Goal: Information Seeking & Learning: Learn about a topic

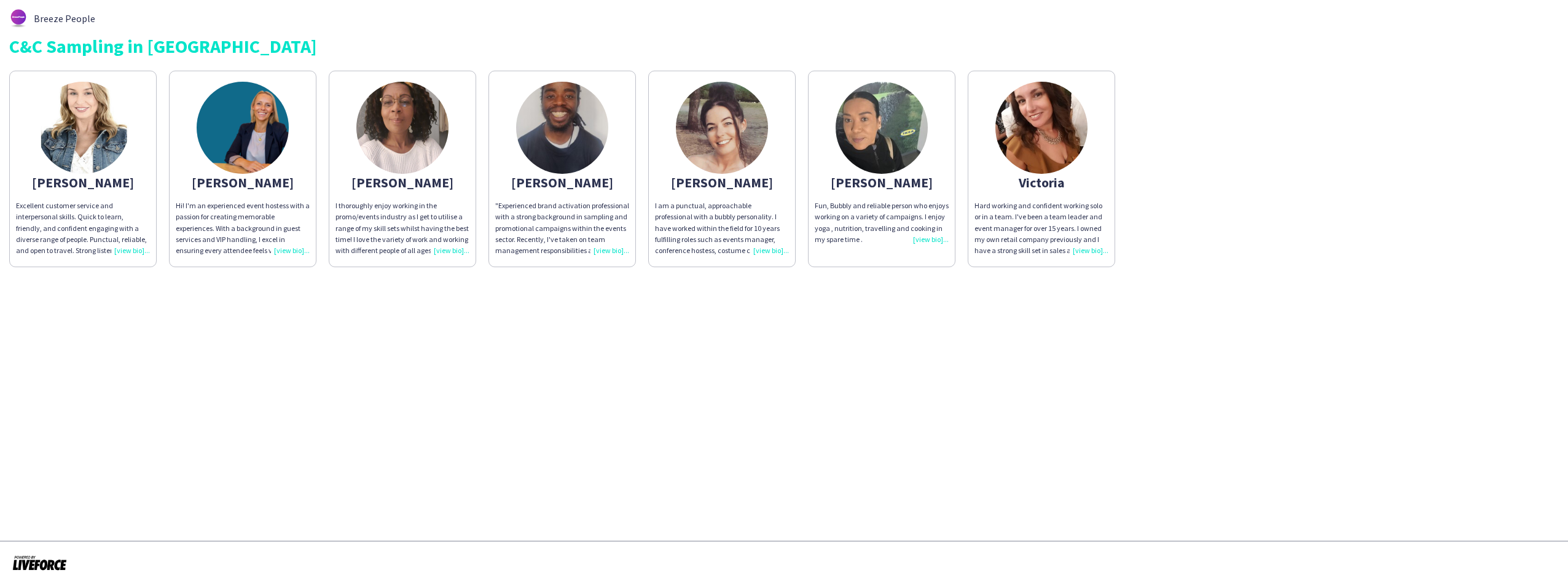
click at [128, 252] on div "Excellent customer service and interpersonal skills. Quick to learn, friendly, …" at bounding box center [82, 228] width 134 height 56
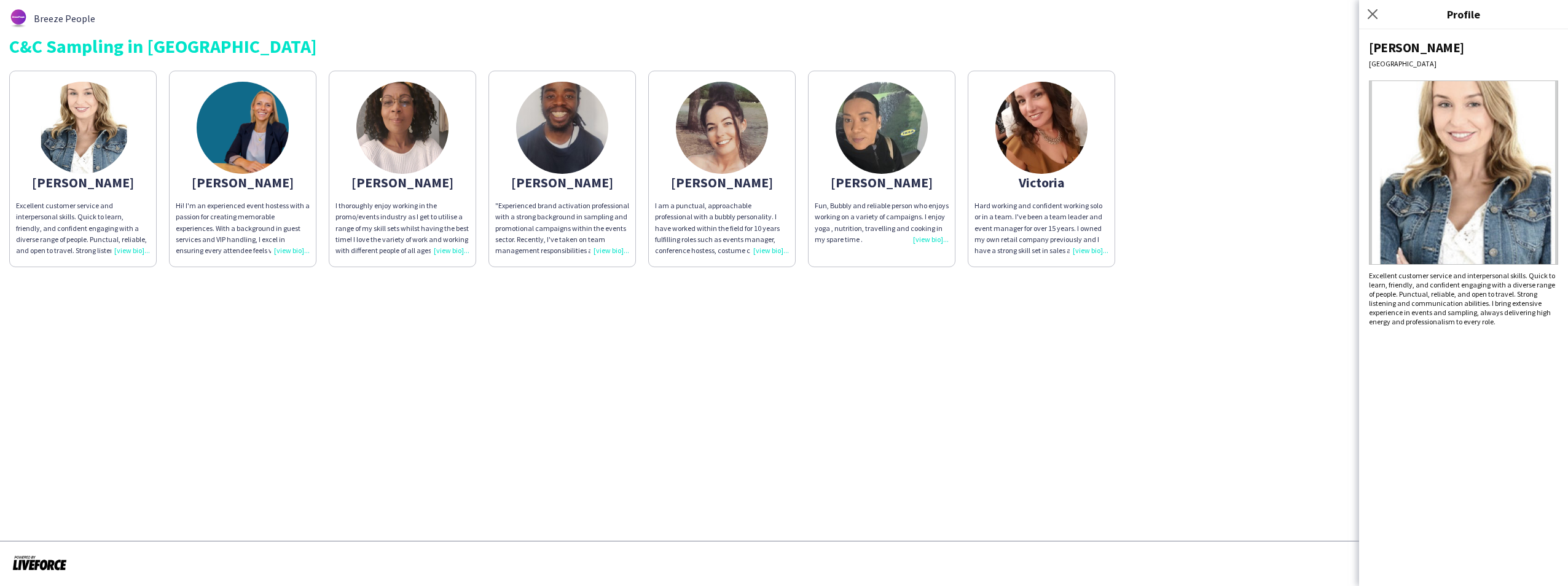
click at [128, 252] on div "Excellent customer service and interpersonal skills. Quick to learn, friendly, …" at bounding box center [82, 228] width 134 height 56
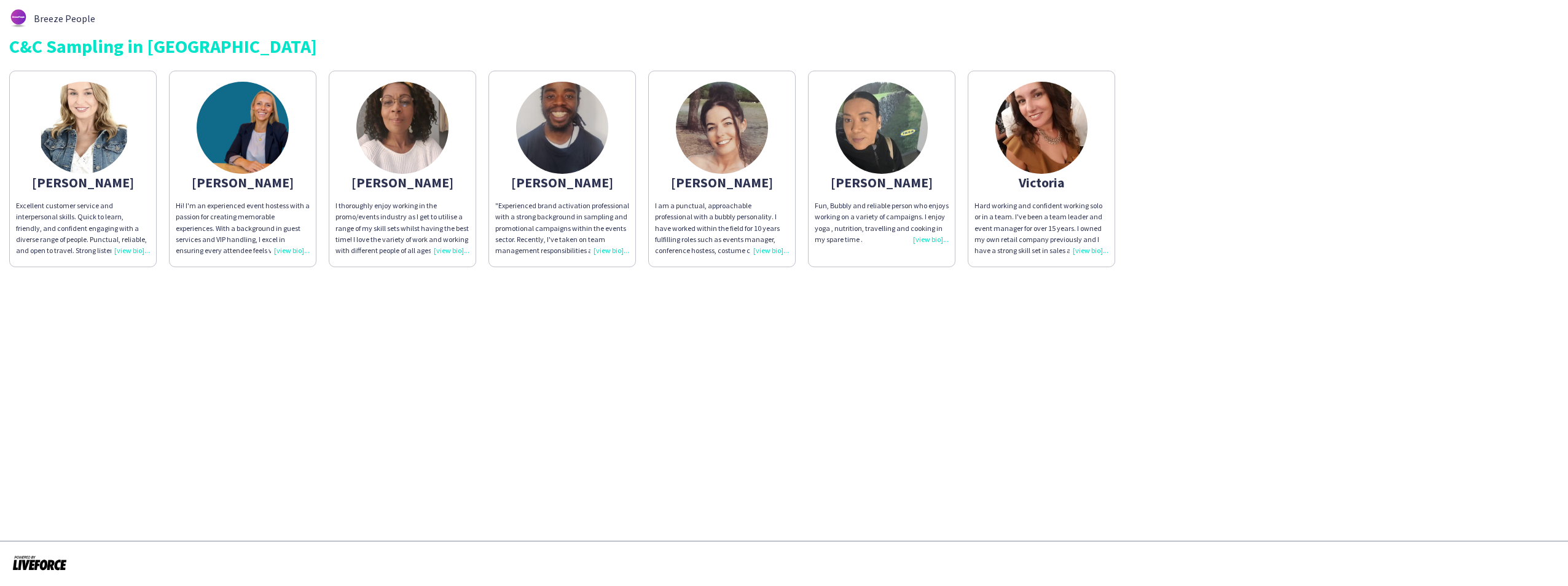
click at [282, 249] on div "Hi! I'm an experienced event hostess with a passion for creating memorable expe…" at bounding box center [242, 228] width 134 height 56
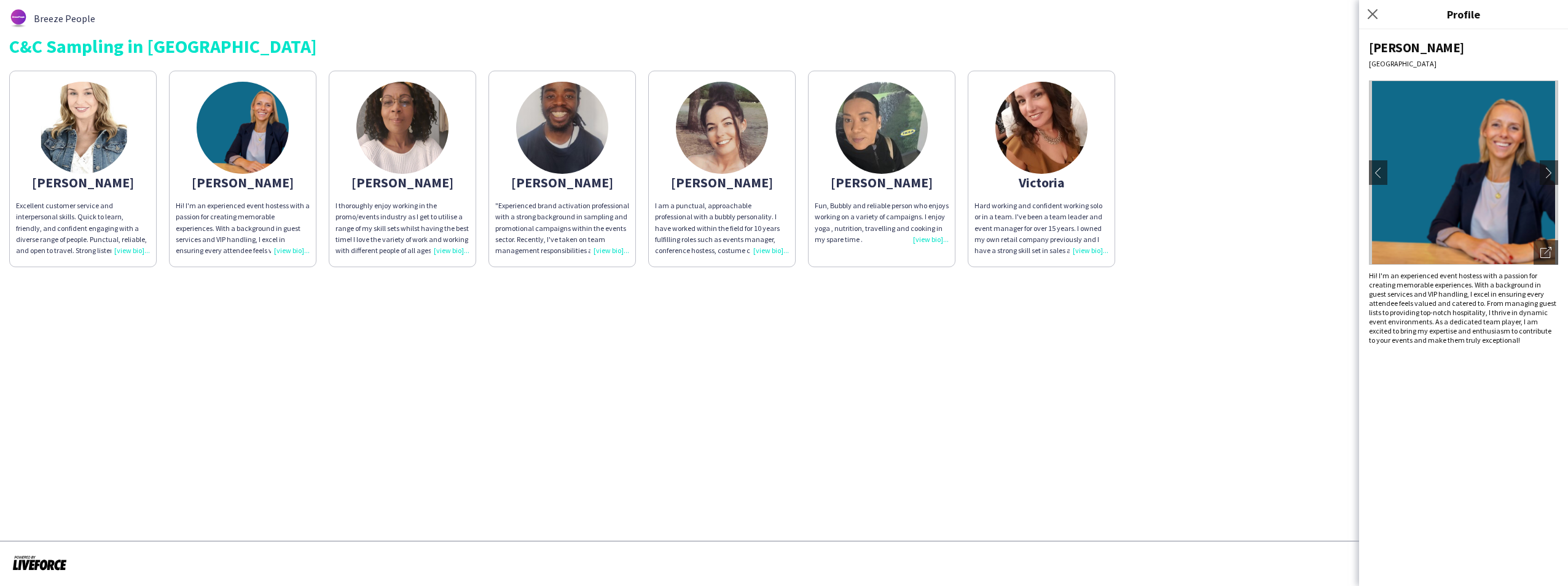
click at [282, 249] on div "Hi! I'm an experienced event hostess with a passion for creating memorable expe…" at bounding box center [242, 228] width 134 height 56
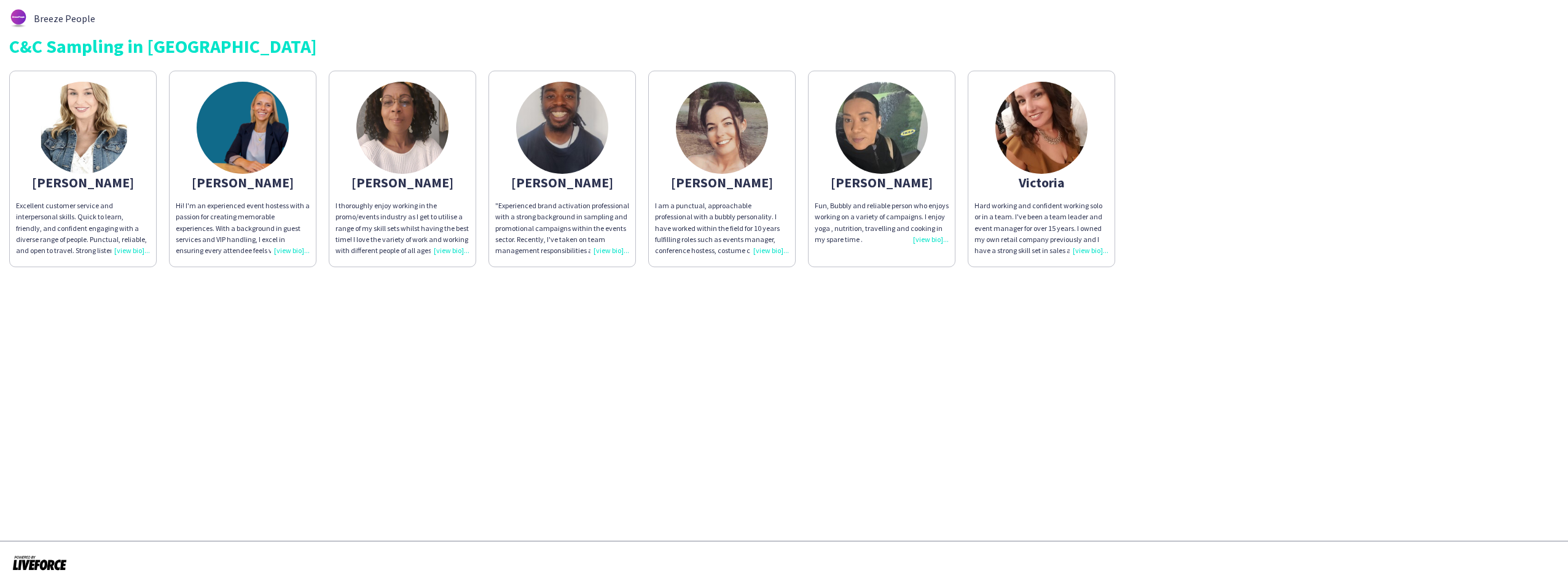
click at [447, 248] on div "I thoroughly enjoy working in the promo/events industry as I get to utilise a r…" at bounding box center [402, 228] width 134 height 56
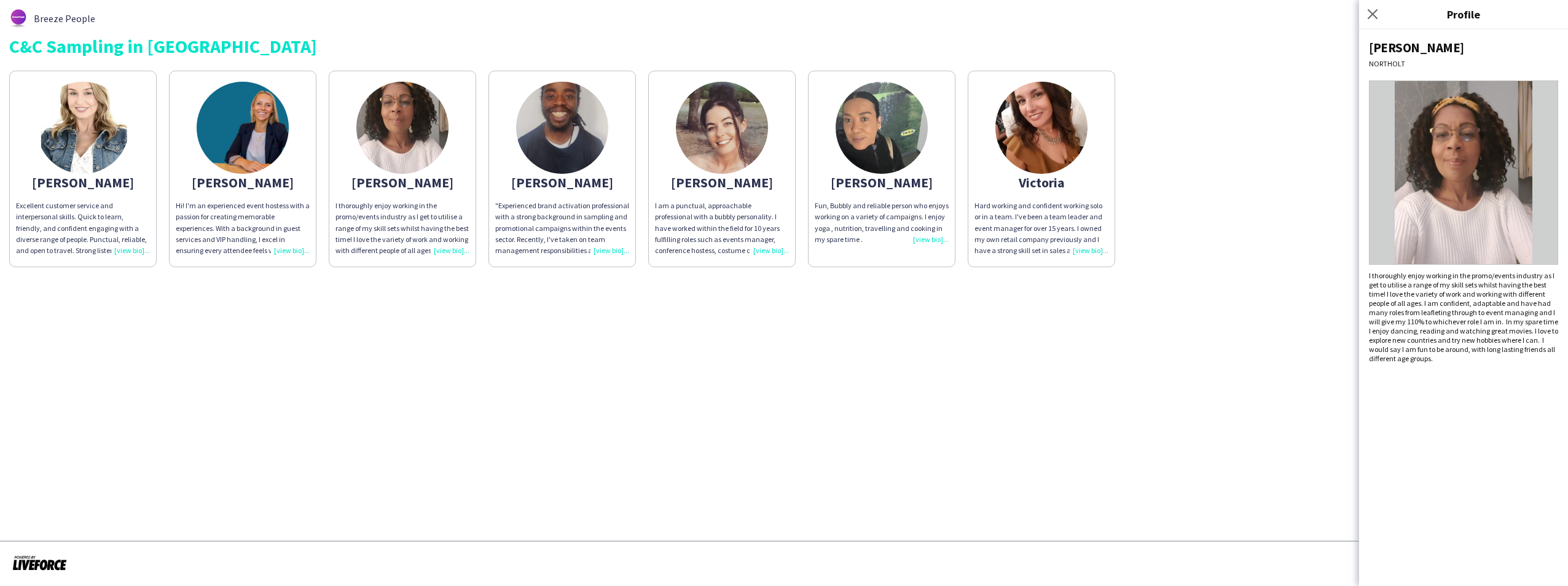
click at [447, 248] on div "I thoroughly enjoy working in the promo/events industry as I get to utilise a r…" at bounding box center [402, 228] width 134 height 56
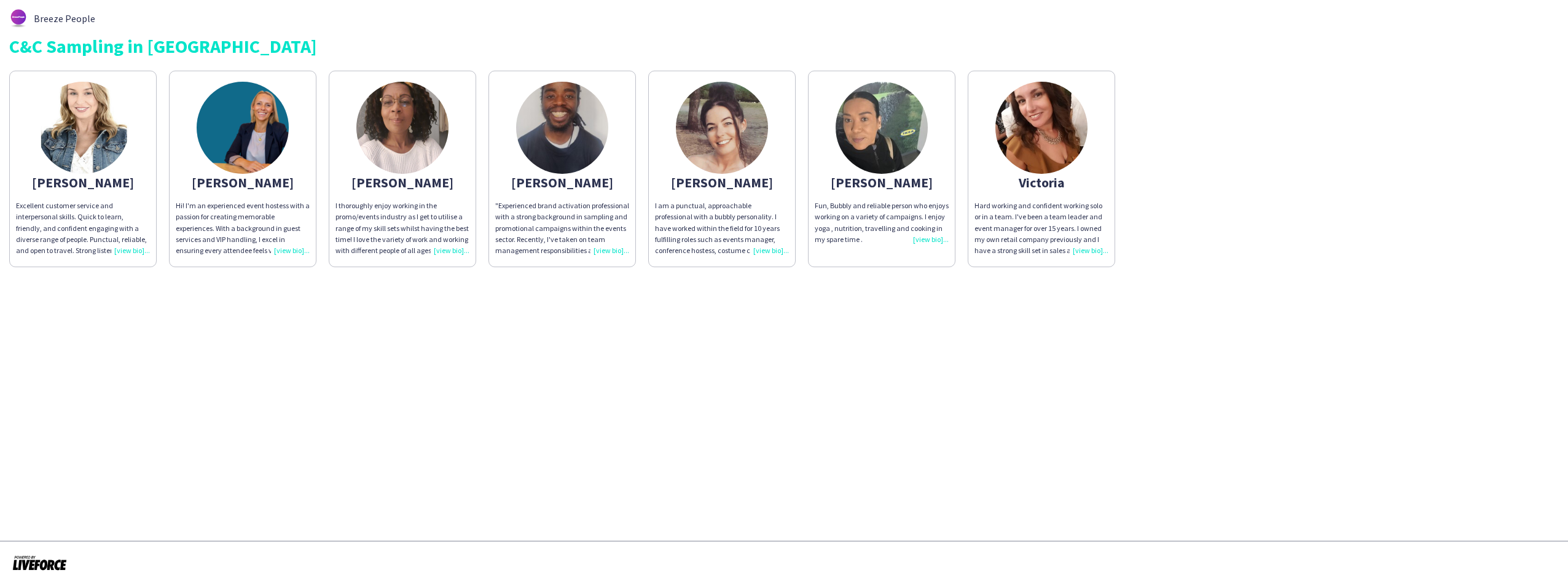
click at [447, 248] on div "I thoroughly enjoy working in the promo/events industry as I get to utilise a r…" at bounding box center [402, 228] width 134 height 56
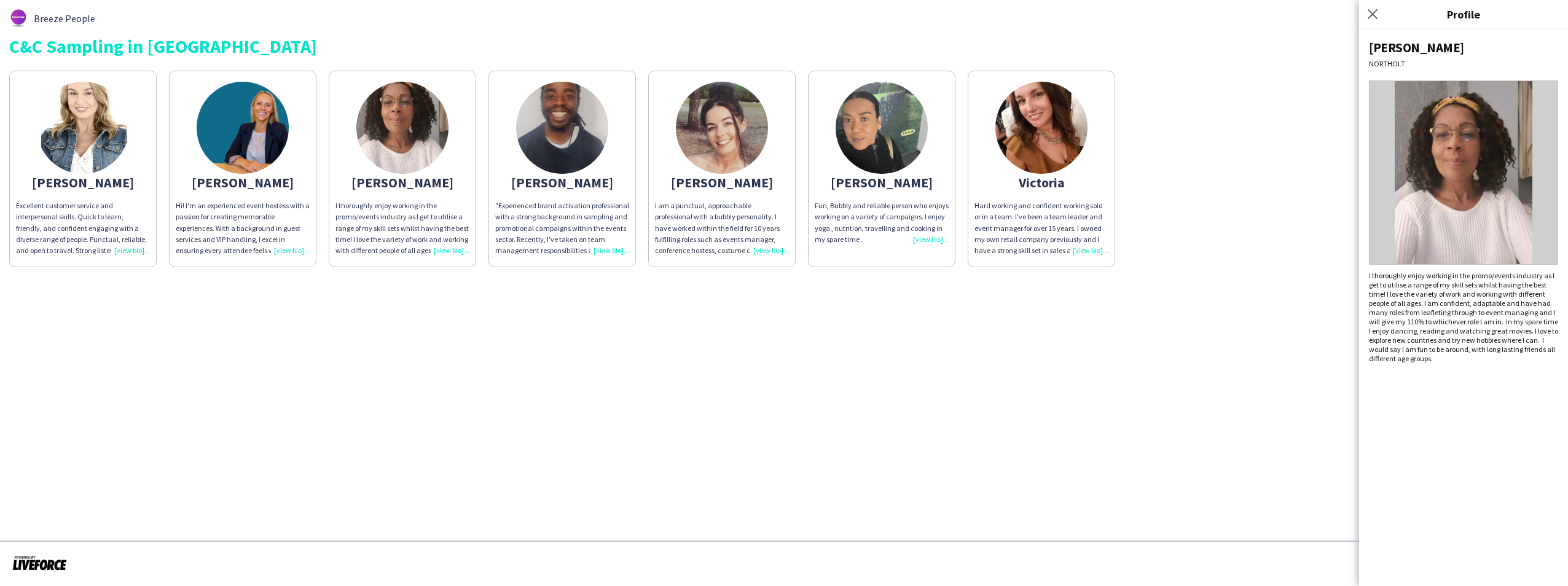
click at [438, 249] on div "I thoroughly enjoy working in the promo/events industry as I get to utilise a r…" at bounding box center [402, 228] width 134 height 56
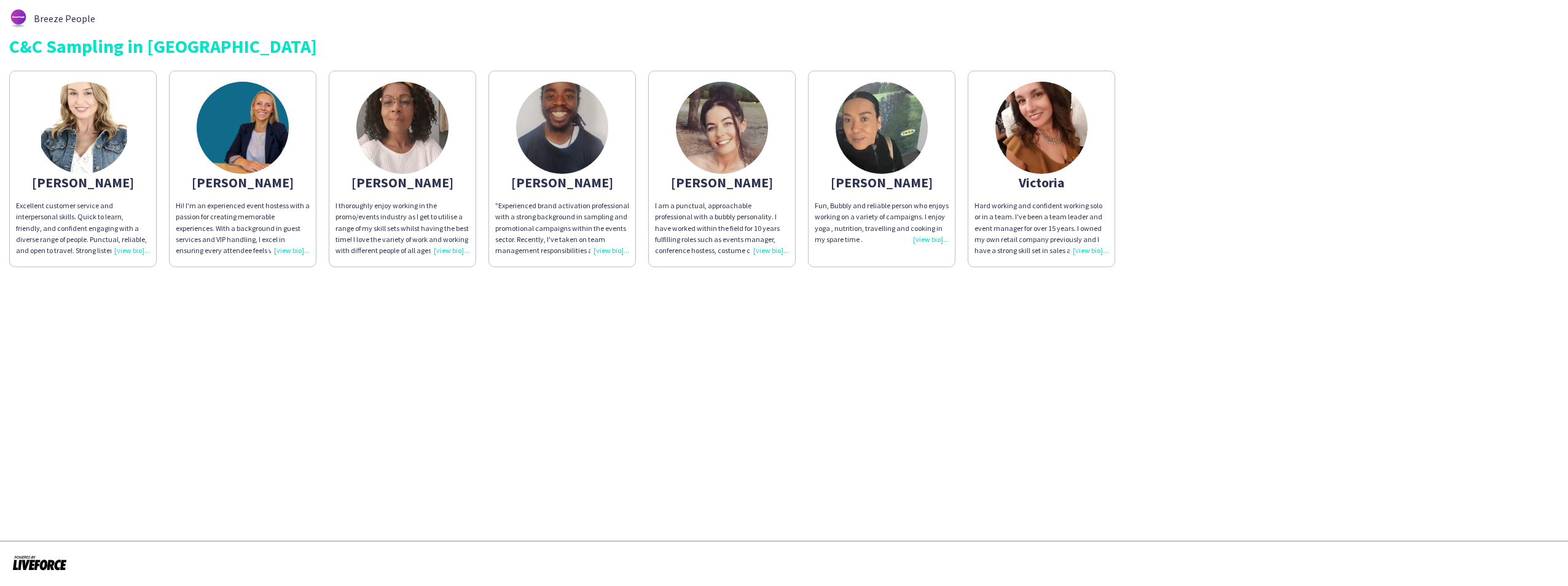
click at [603, 248] on div ""Experienced brand activation professional with a strong background in sampling…" at bounding box center [562, 228] width 134 height 56
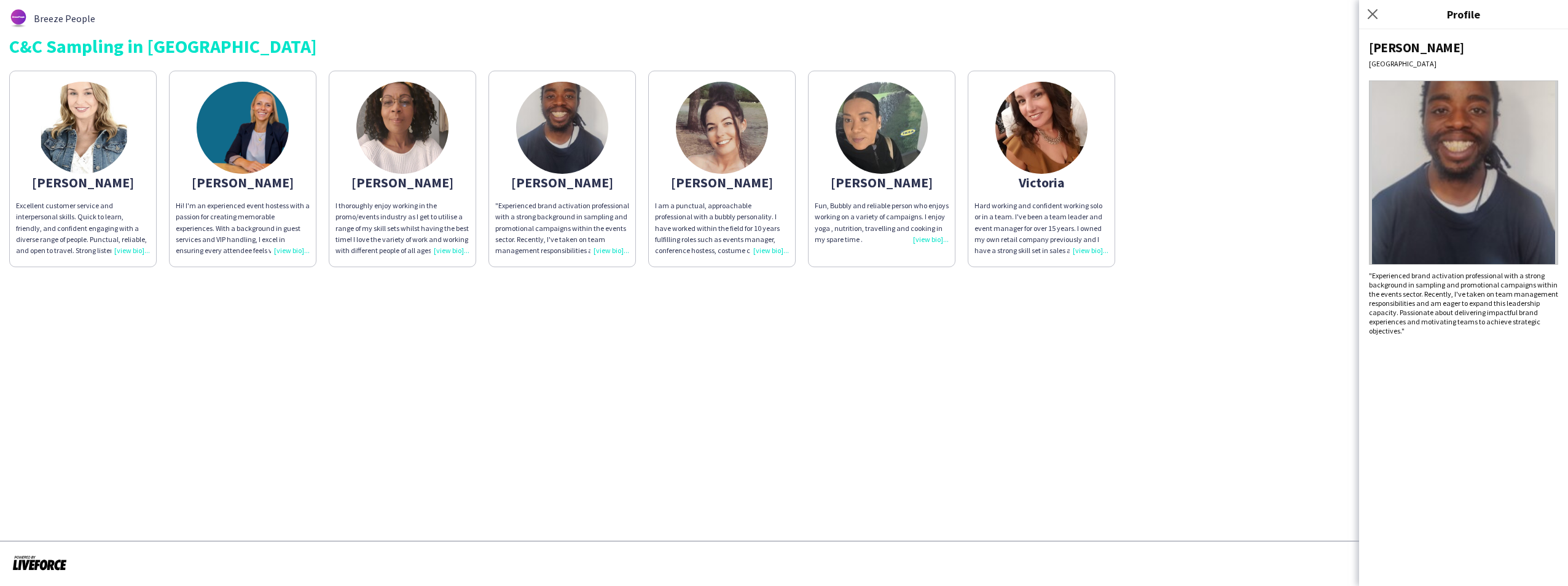
click at [765, 250] on div "I am a punctual, approachable professional with a bubbly personality. I have wo…" at bounding box center [721, 228] width 134 height 56
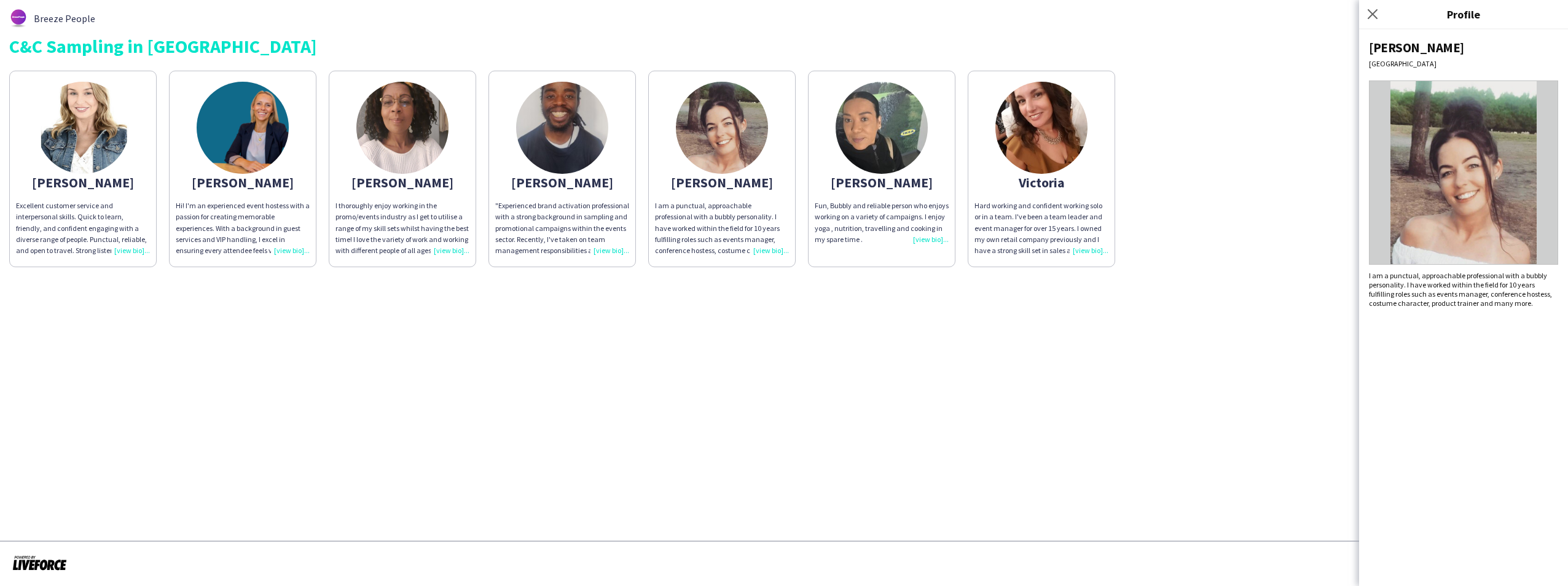
click at [765, 250] on div "I am a punctual, approachable professional with a bubbly personality. I have wo…" at bounding box center [721, 228] width 134 height 56
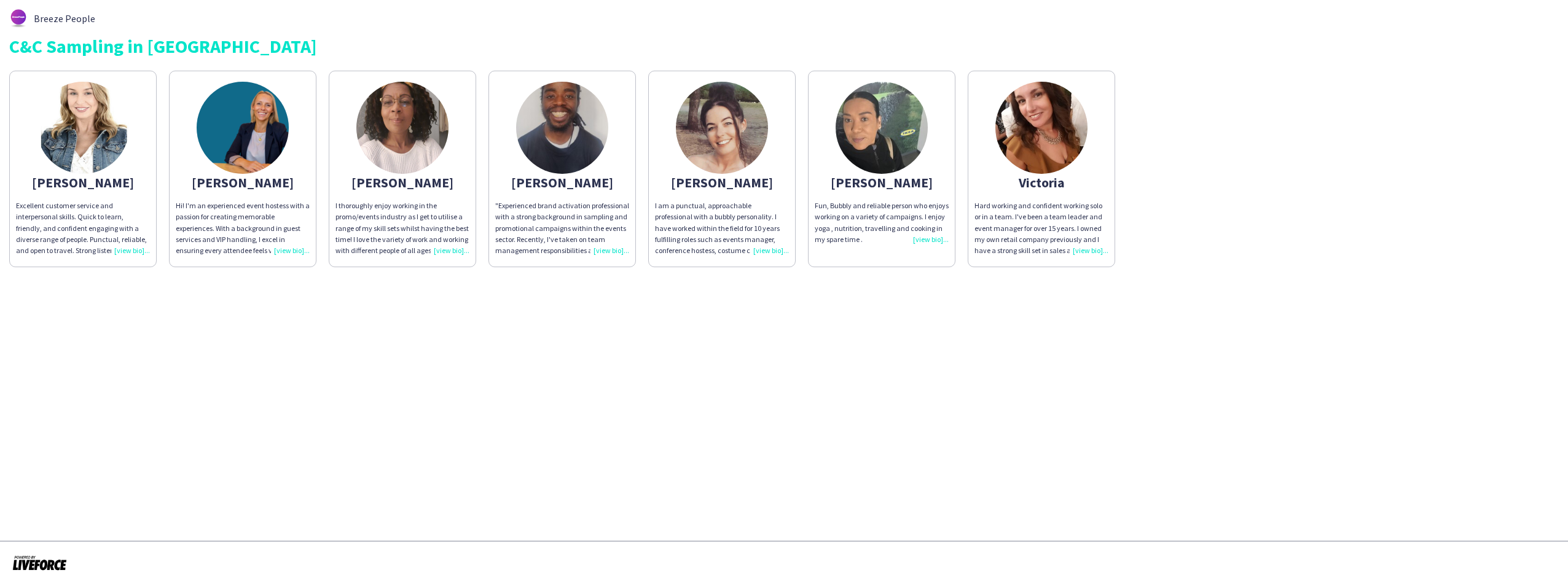
click at [924, 237] on div "Fun, Bubbly and reliable person who enjoys working on a variety of campaigns. I…" at bounding box center [881, 222] width 134 height 45
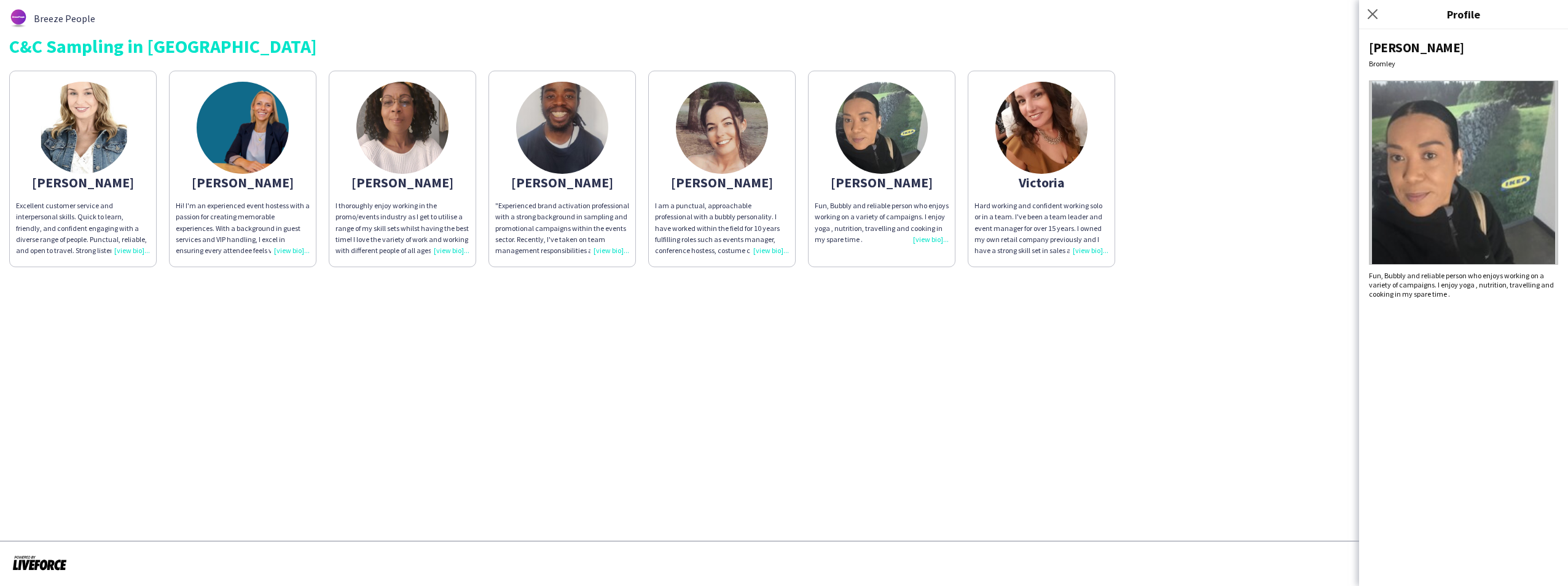
click at [924, 237] on div "Fun, Bubbly and reliable person who enjoys working on a variety of campaigns. I…" at bounding box center [881, 222] width 134 height 45
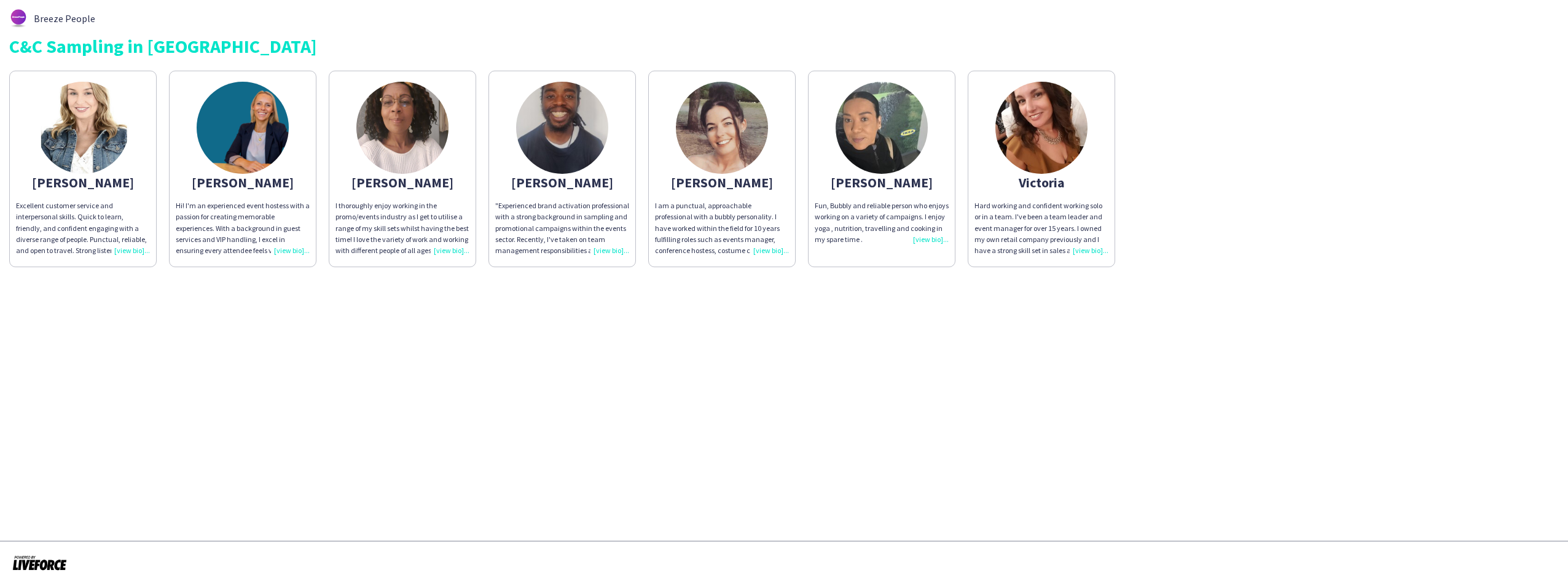
click at [1082, 248] on div "Hard working and confident working solo or in a team. I've been a team leader a…" at bounding box center [1041, 228] width 134 height 56
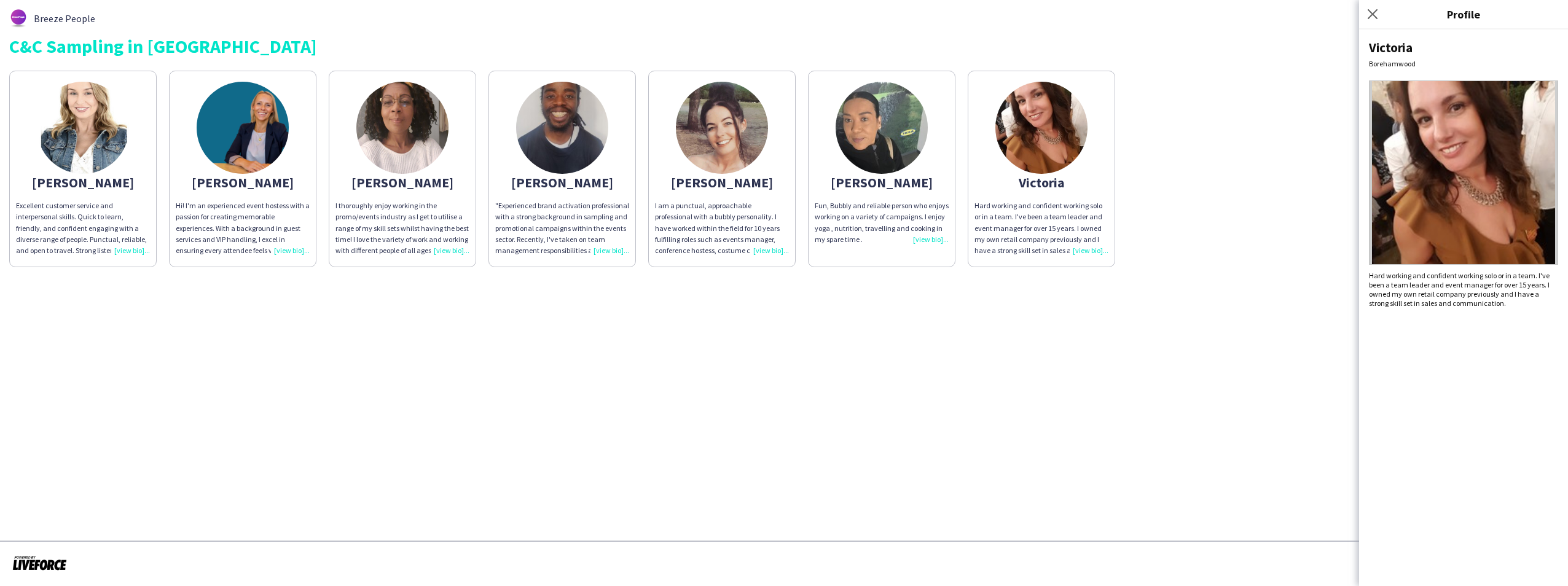
click at [1082, 248] on div "Hard working and confident working solo or in a team. I've been a team leader a…" at bounding box center [1041, 228] width 134 height 56
